Goal: Check status: Check status

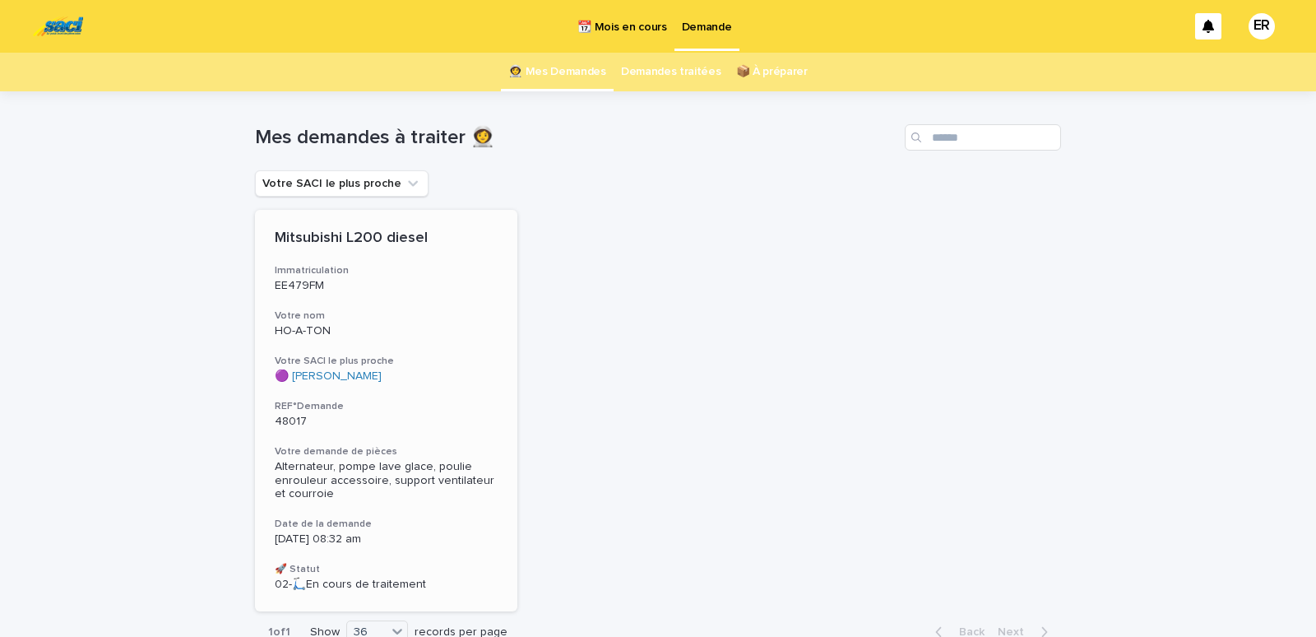
click at [356, 324] on p "HO-A-TON" at bounding box center [386, 331] width 223 height 14
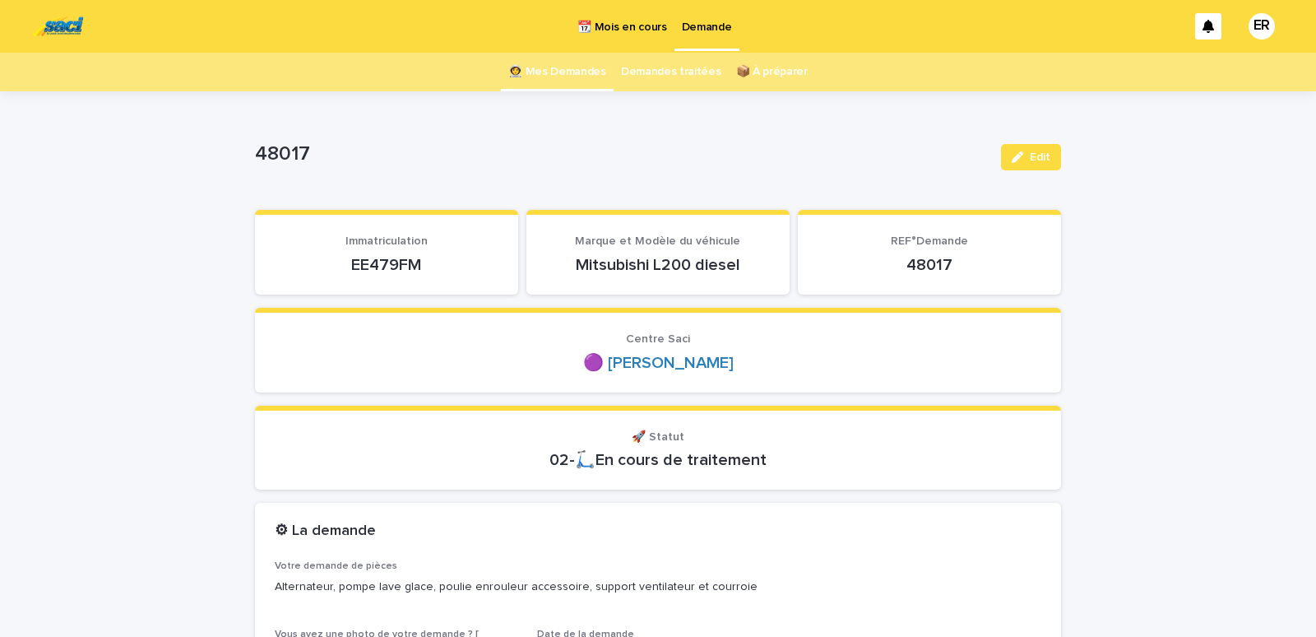
click at [618, 24] on p "📆 Mois en cours" at bounding box center [621, 17] width 89 height 35
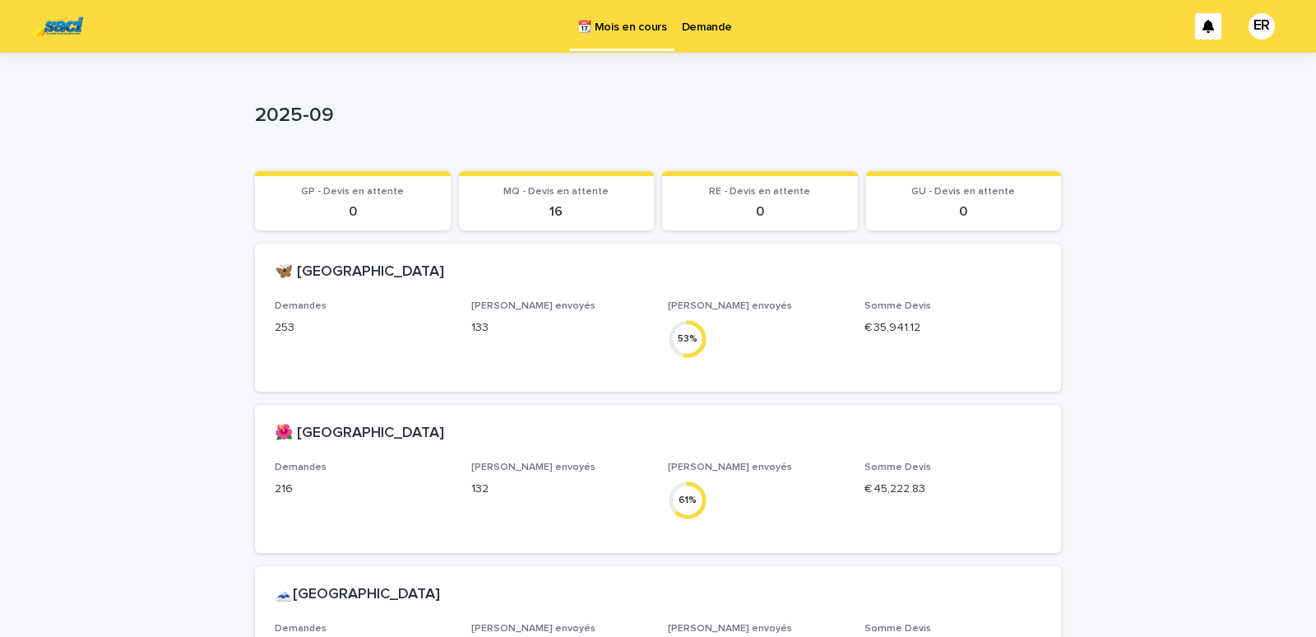
click at [711, 32] on p "Demande" at bounding box center [707, 17] width 50 height 35
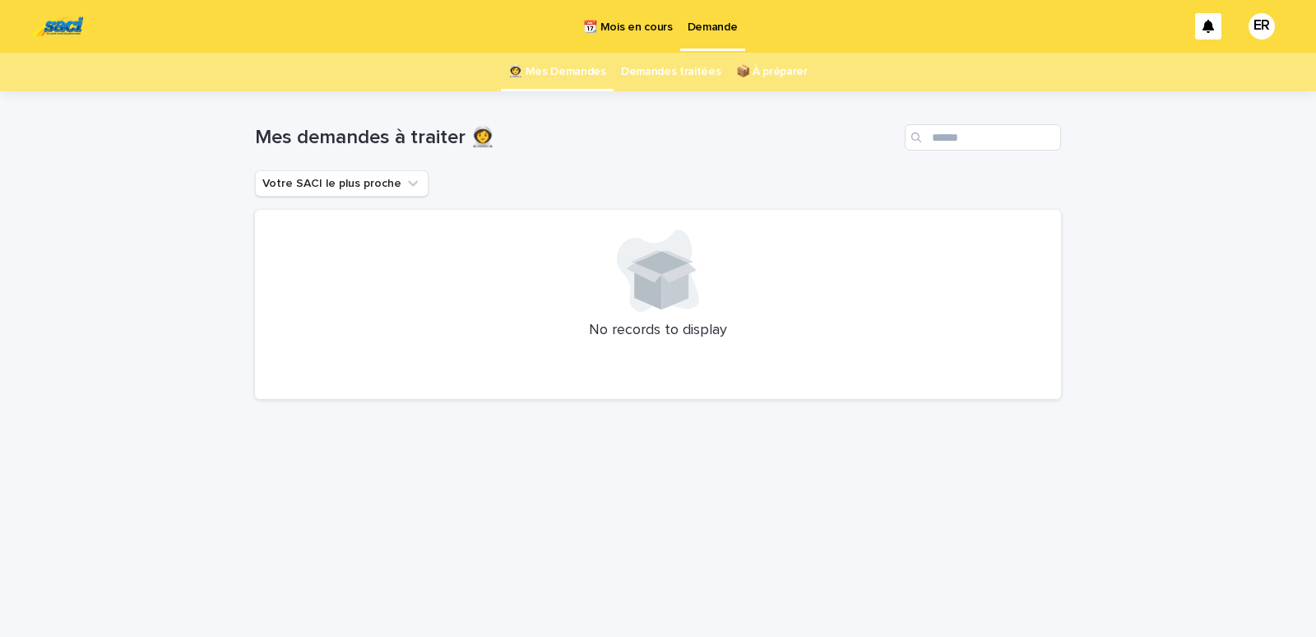
click at [632, 28] on p "📆 Mois en cours" at bounding box center [627, 17] width 89 height 35
